Goal: Transaction & Acquisition: Purchase product/service

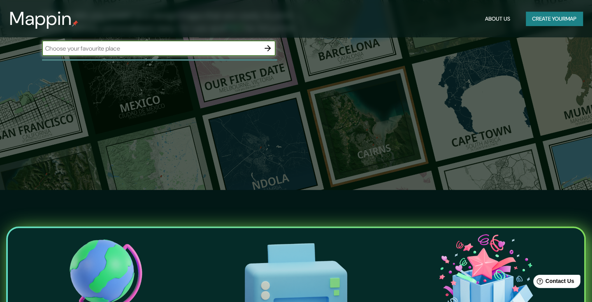
scroll to position [272, 0]
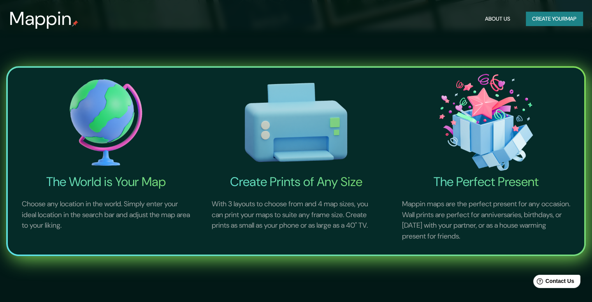
click at [91, 127] on img at bounding box center [105, 122] width 187 height 103
click at [93, 120] on img at bounding box center [105, 122] width 187 height 103
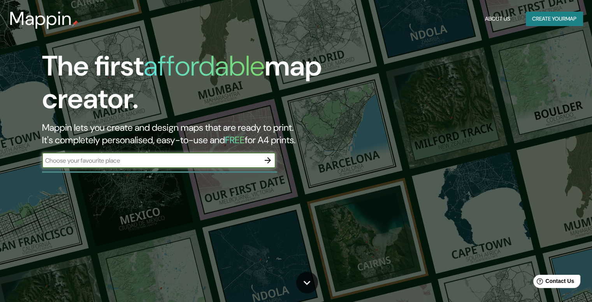
drag, startPoint x: 152, startPoint y: 157, endPoint x: 152, endPoint y: 161, distance: 4.3
click at [152, 159] on input "text" at bounding box center [151, 160] width 218 height 9
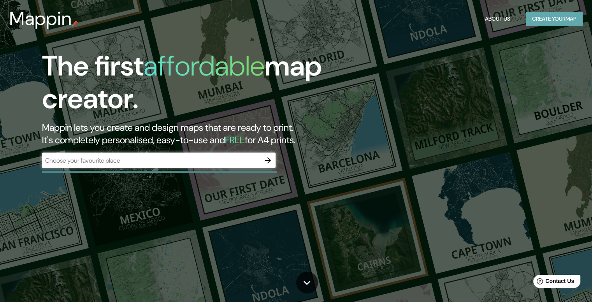
click at [543, 13] on button "Create your map" at bounding box center [553, 19] width 57 height 14
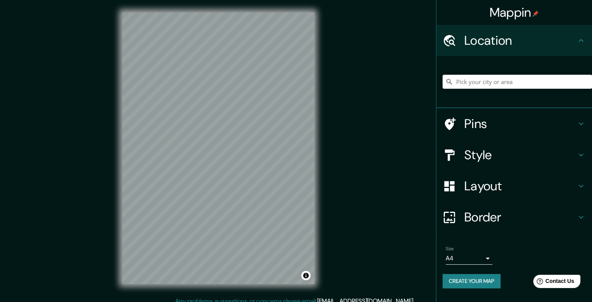
click at [513, 44] on h4 "Location" at bounding box center [520, 41] width 112 height 16
click at [553, 40] on h4 "Location" at bounding box center [520, 41] width 112 height 16
click at [546, 78] on input "Pick your city or area" at bounding box center [516, 82] width 149 height 14
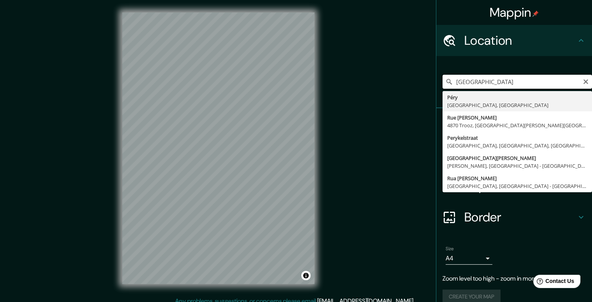
click at [468, 79] on input "Perú" at bounding box center [516, 82] width 149 height 14
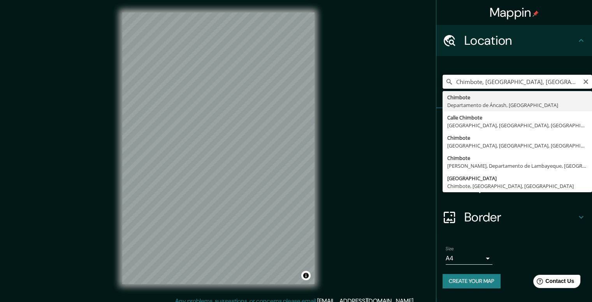
type input "Chimbote, Departamento de Áncash, Perú"
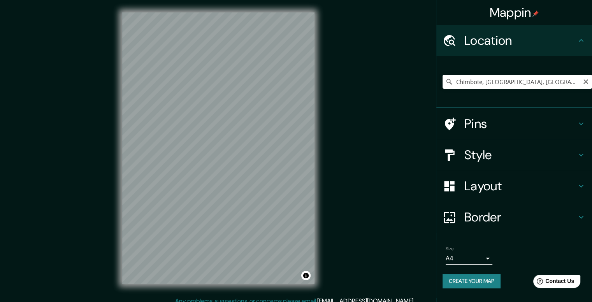
click at [503, 123] on h4 "Pins" at bounding box center [520, 124] width 112 height 16
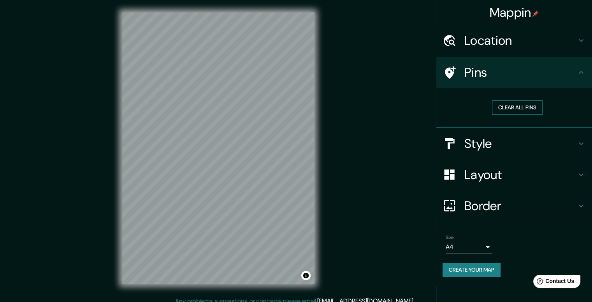
click at [513, 109] on button "Clear all pins" at bounding box center [517, 107] width 51 height 14
click at [504, 107] on button "Clear all pins" at bounding box center [517, 107] width 51 height 14
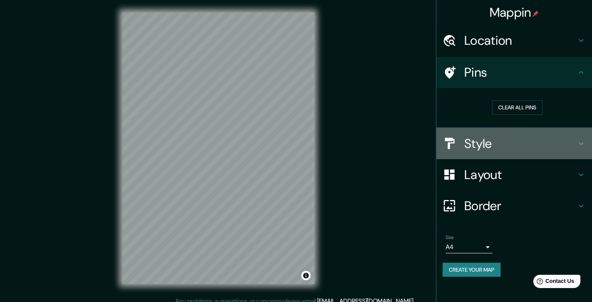
click at [474, 145] on h4 "Style" at bounding box center [520, 144] width 112 height 16
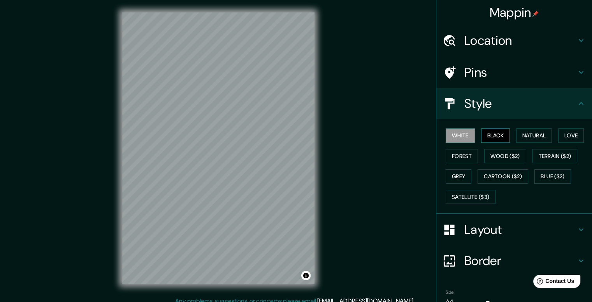
click at [489, 137] on button "Black" at bounding box center [495, 135] width 29 height 14
click at [522, 136] on button "Natural" at bounding box center [534, 135] width 36 height 14
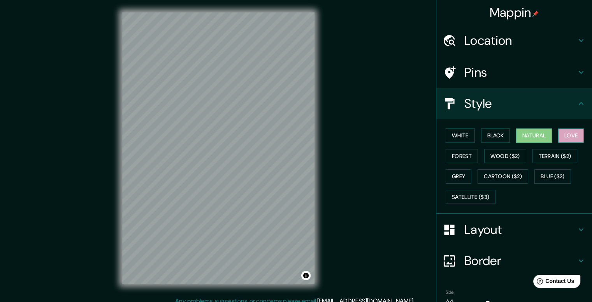
click at [560, 136] on button "Love" at bounding box center [571, 135] width 26 height 14
click at [450, 156] on button "Forest" at bounding box center [461, 156] width 32 height 14
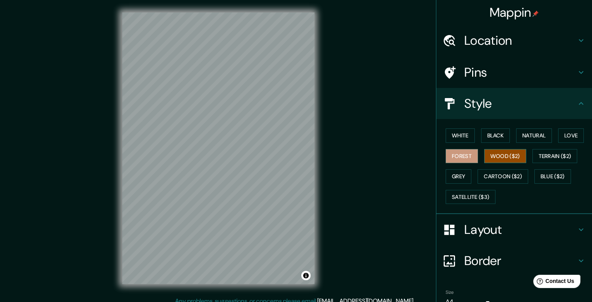
click at [504, 154] on button "Wood ($2)" at bounding box center [505, 156] width 42 height 14
click at [458, 138] on button "White" at bounding box center [459, 135] width 29 height 14
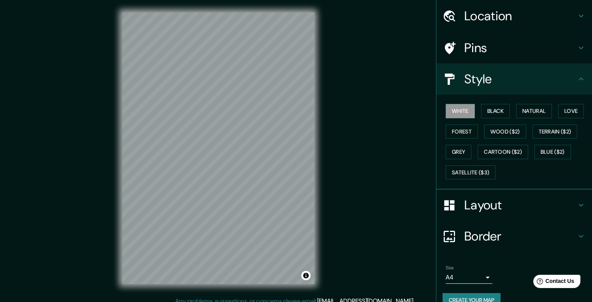
scroll to position [38, 0]
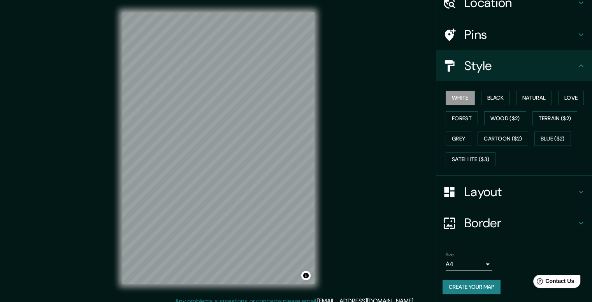
click at [507, 184] on h4 "Layout" at bounding box center [520, 192] width 112 height 16
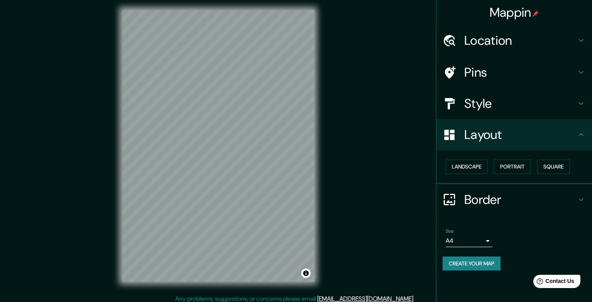
scroll to position [7, 0]
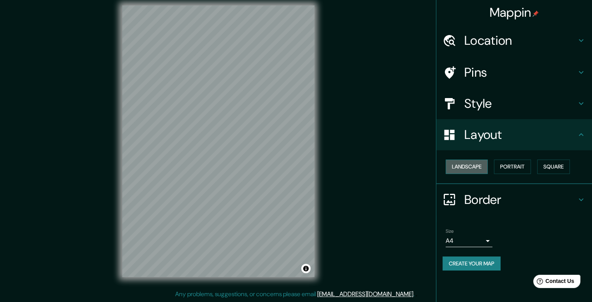
click at [477, 168] on button "Landscape" at bounding box center [466, 166] width 42 height 14
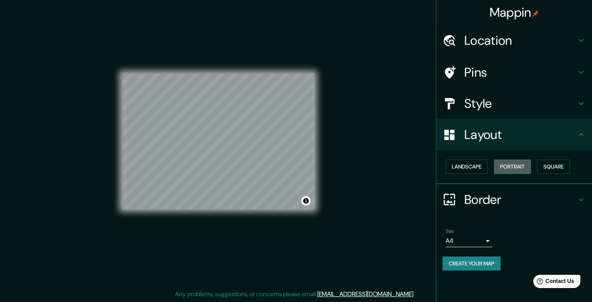
click at [509, 163] on button "Portrait" at bounding box center [512, 166] width 37 height 14
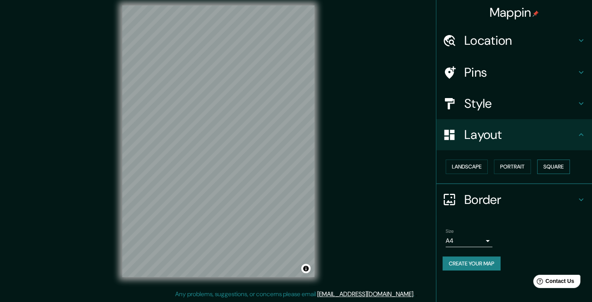
click at [540, 160] on button "Square" at bounding box center [553, 166] width 33 height 14
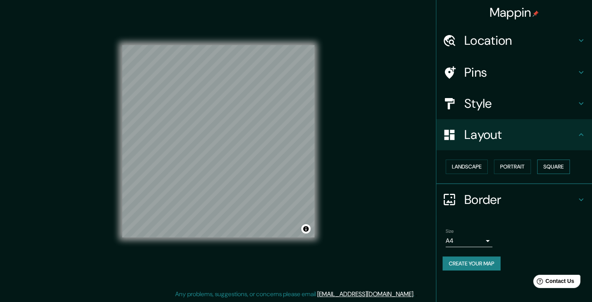
click at [552, 163] on button "Square" at bounding box center [553, 166] width 33 height 14
click at [461, 164] on button "Landscape" at bounding box center [466, 166] width 42 height 14
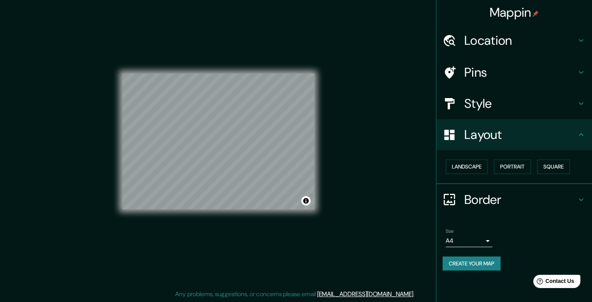
click at [512, 147] on div "Layout" at bounding box center [514, 134] width 156 height 31
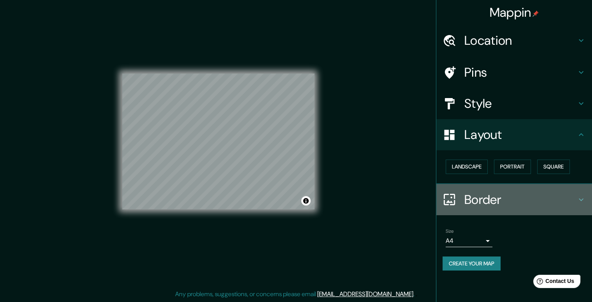
click at [469, 190] on div "Border" at bounding box center [514, 199] width 156 height 31
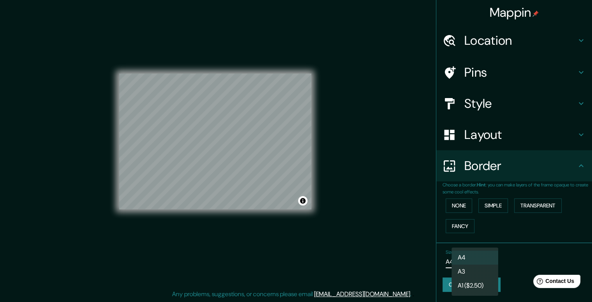
drag, startPoint x: 475, startPoint y: 258, endPoint x: 480, endPoint y: 259, distance: 4.7
click at [476, 258] on body "Mappin Location Chimbote, Departamento de Áncash, Perú Pins Style Layout Border…" at bounding box center [296, 144] width 592 height 302
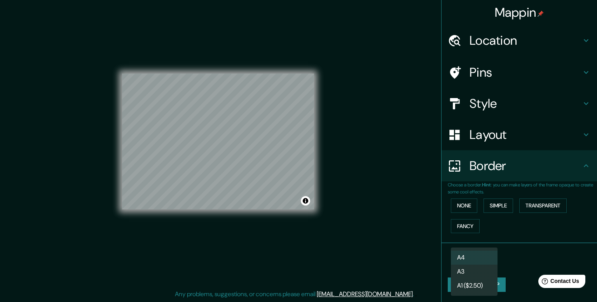
click at [478, 285] on li "A1 ($2.50)" at bounding box center [474, 285] width 47 height 14
type input "a3"
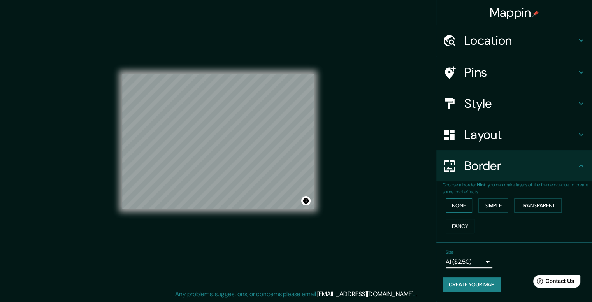
click at [465, 209] on button "None" at bounding box center [458, 205] width 26 height 14
click at [491, 204] on button "Simple" at bounding box center [493, 205] width 30 height 14
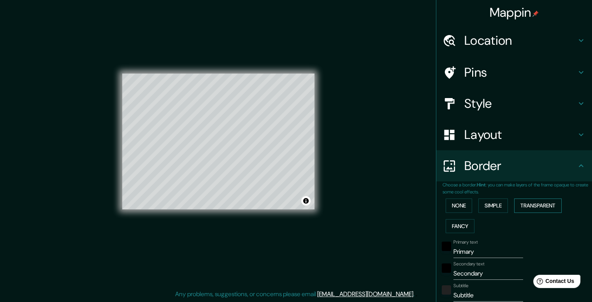
click at [532, 203] on button "Transparent" at bounding box center [537, 205] width 47 height 14
click at [457, 223] on button "Fancy" at bounding box center [459, 226] width 29 height 14
click at [533, 206] on button "Transparent" at bounding box center [537, 205] width 47 height 14
click at [487, 136] on h4 "Layout" at bounding box center [520, 135] width 112 height 16
type input "237"
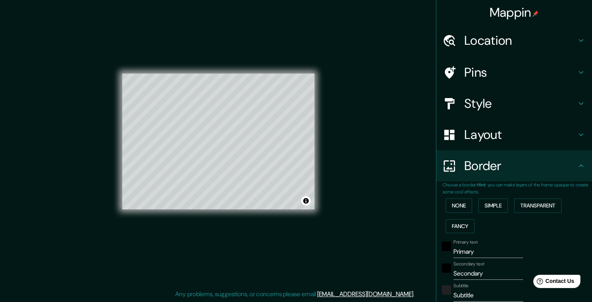
type input "40"
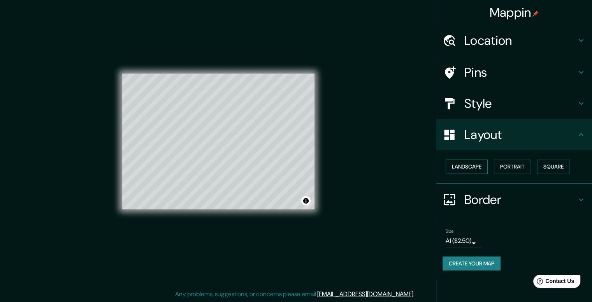
click at [471, 167] on button "Landscape" at bounding box center [466, 166] width 42 height 14
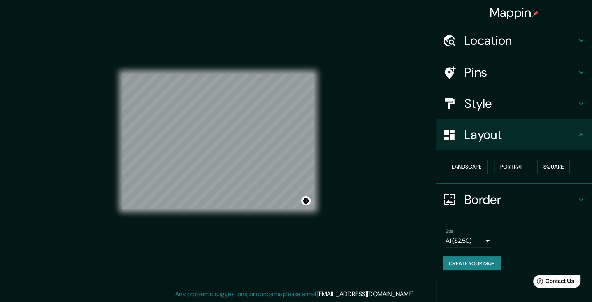
click at [515, 165] on button "Portrait" at bounding box center [512, 166] width 37 height 14
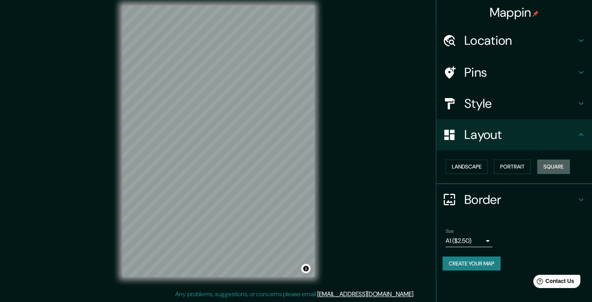
click at [544, 164] on button "Square" at bounding box center [553, 166] width 33 height 14
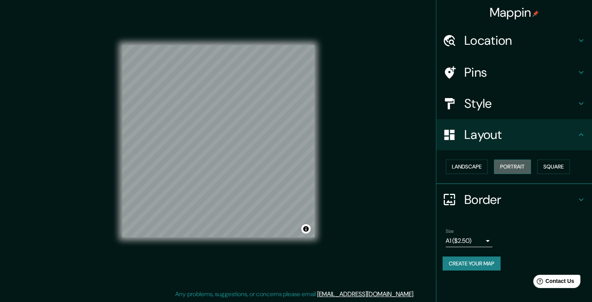
click at [506, 159] on button "Portrait" at bounding box center [512, 166] width 37 height 14
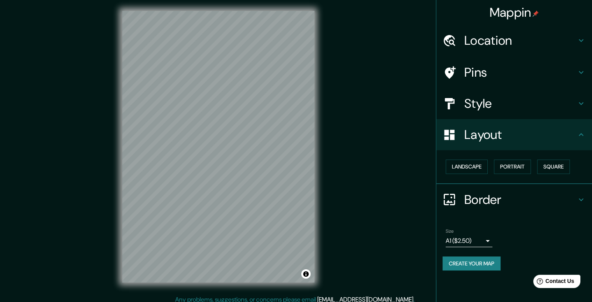
scroll to position [0, 0]
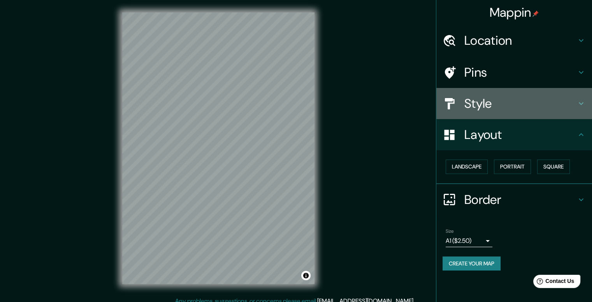
click at [495, 117] on div "Style" at bounding box center [514, 103] width 156 height 31
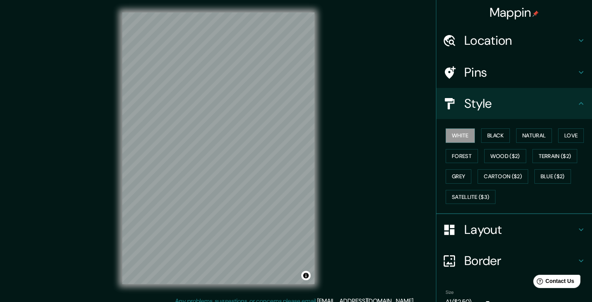
click at [484, 40] on h4 "Location" at bounding box center [520, 41] width 112 height 16
